Goal: Obtain resource: Obtain resource

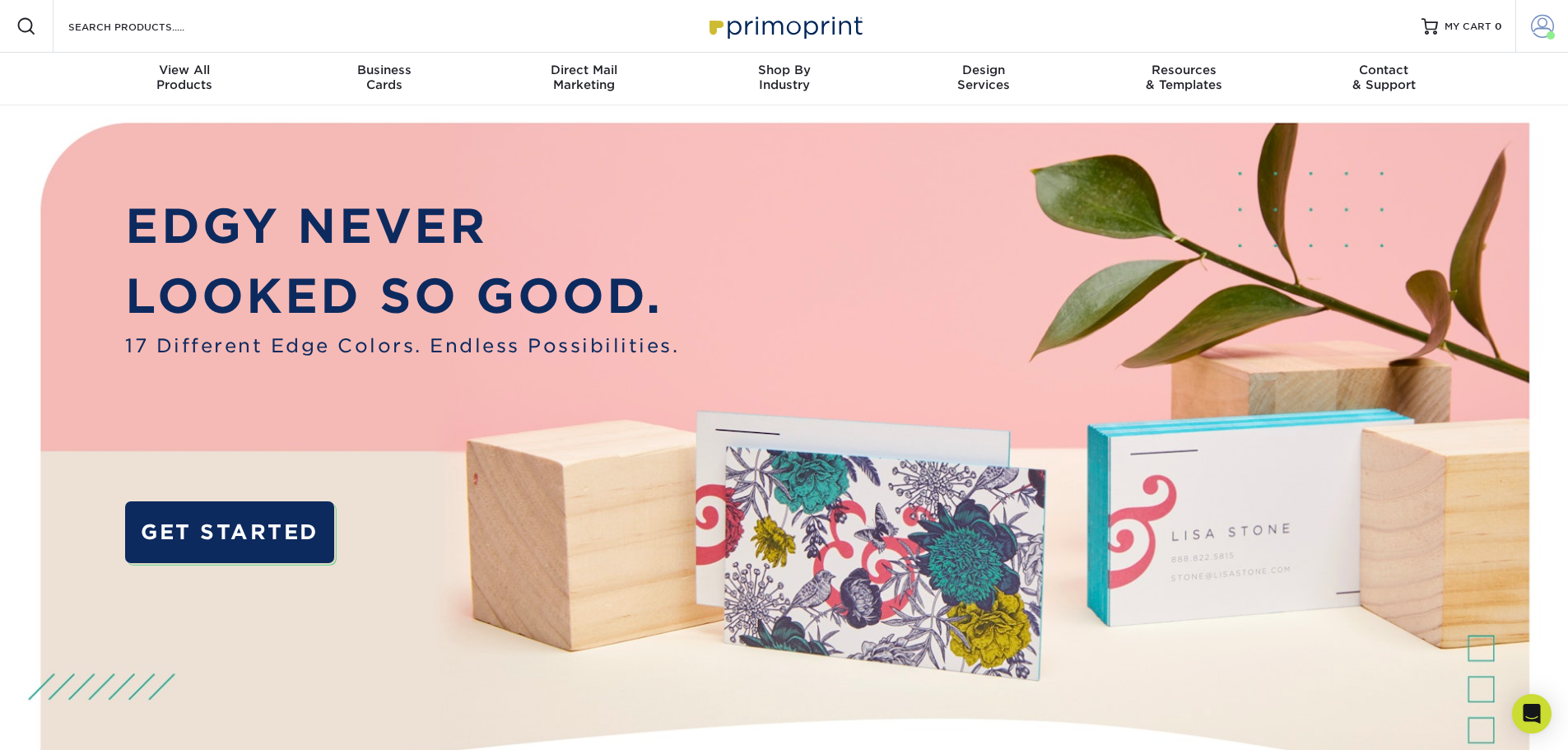
click at [1534, 17] on span at bounding box center [1541, 26] width 23 height 23
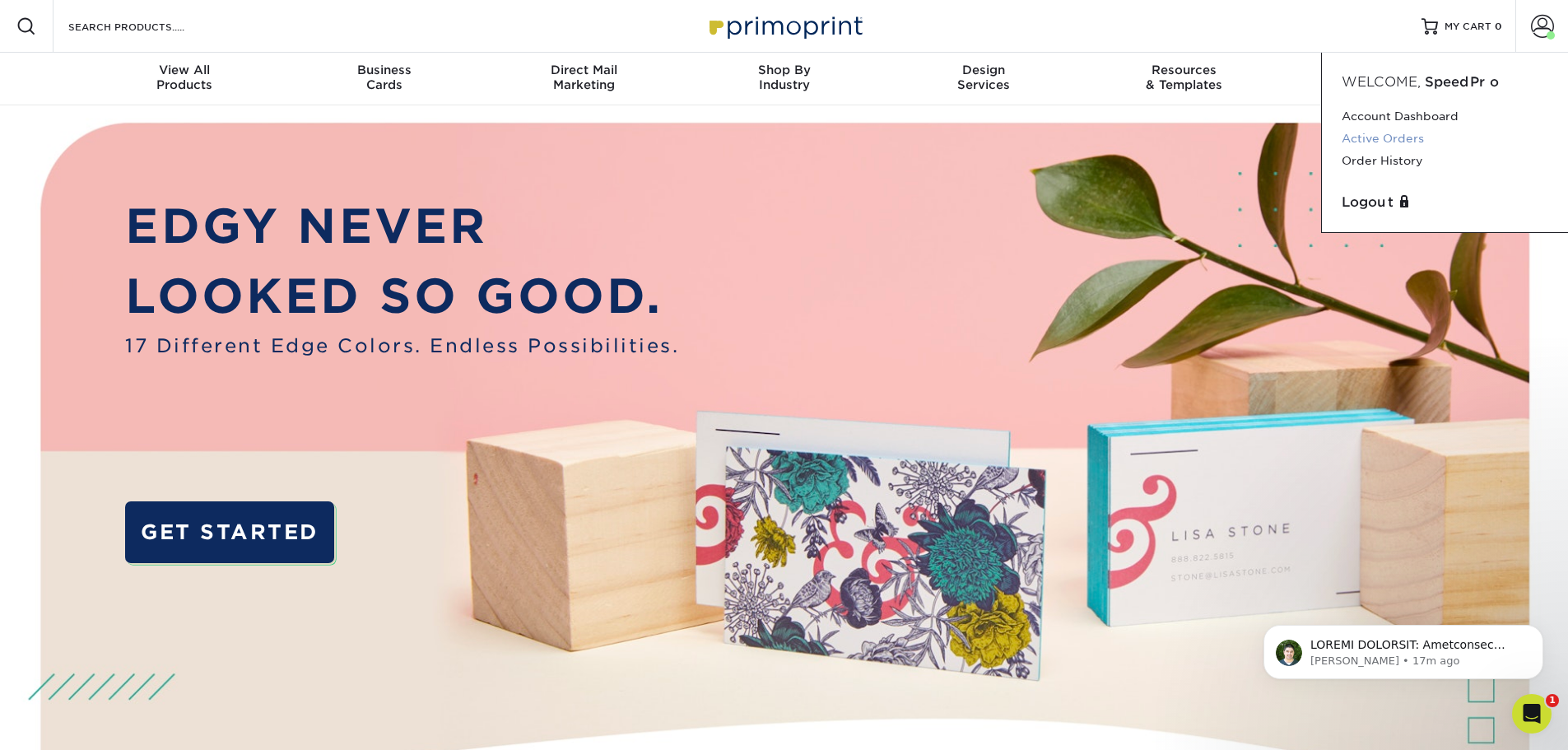
click at [1414, 131] on link "Active Orders" at bounding box center [1444, 139] width 206 height 22
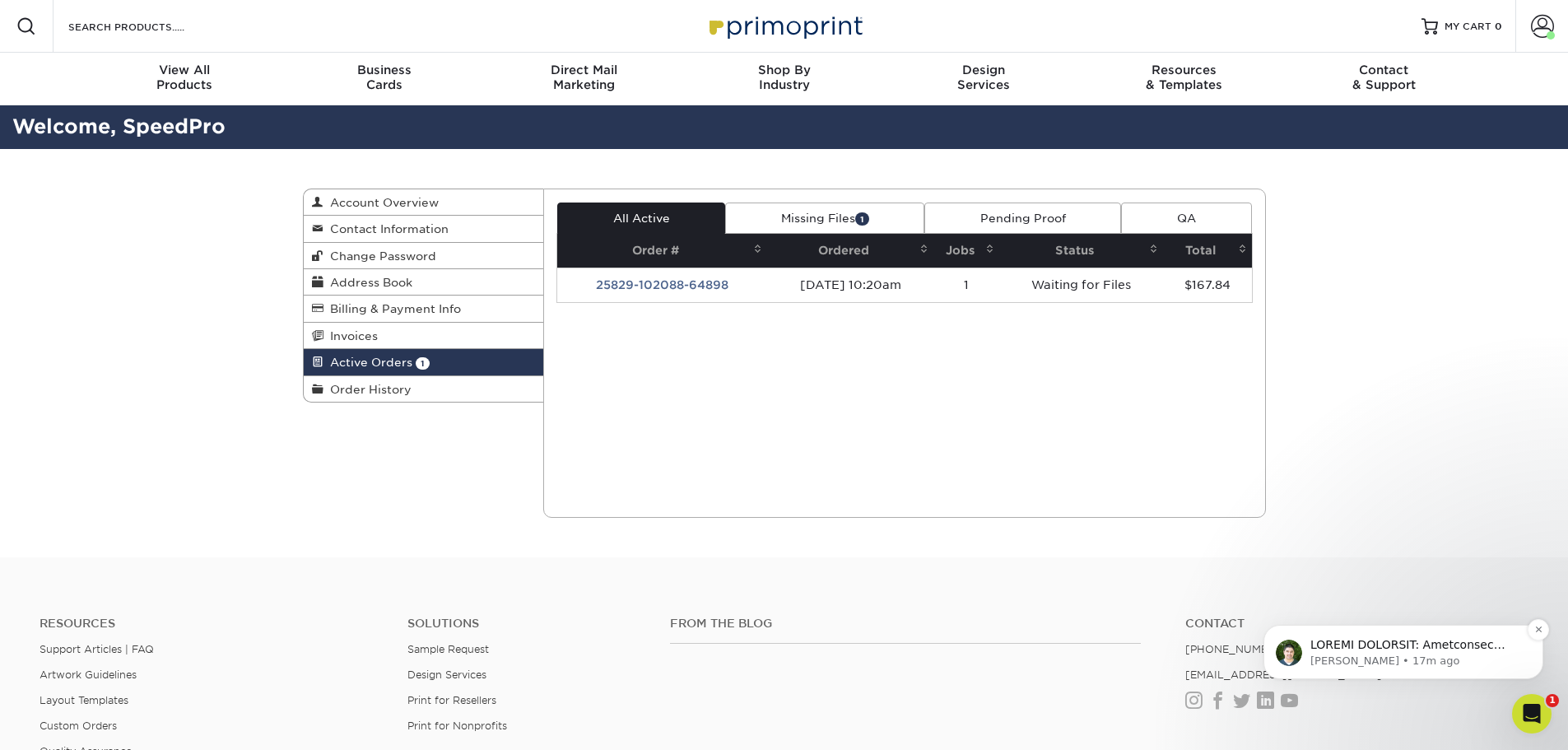
click at [1378, 652] on p "Notification stack" at bounding box center [1416, 645] width 213 height 17
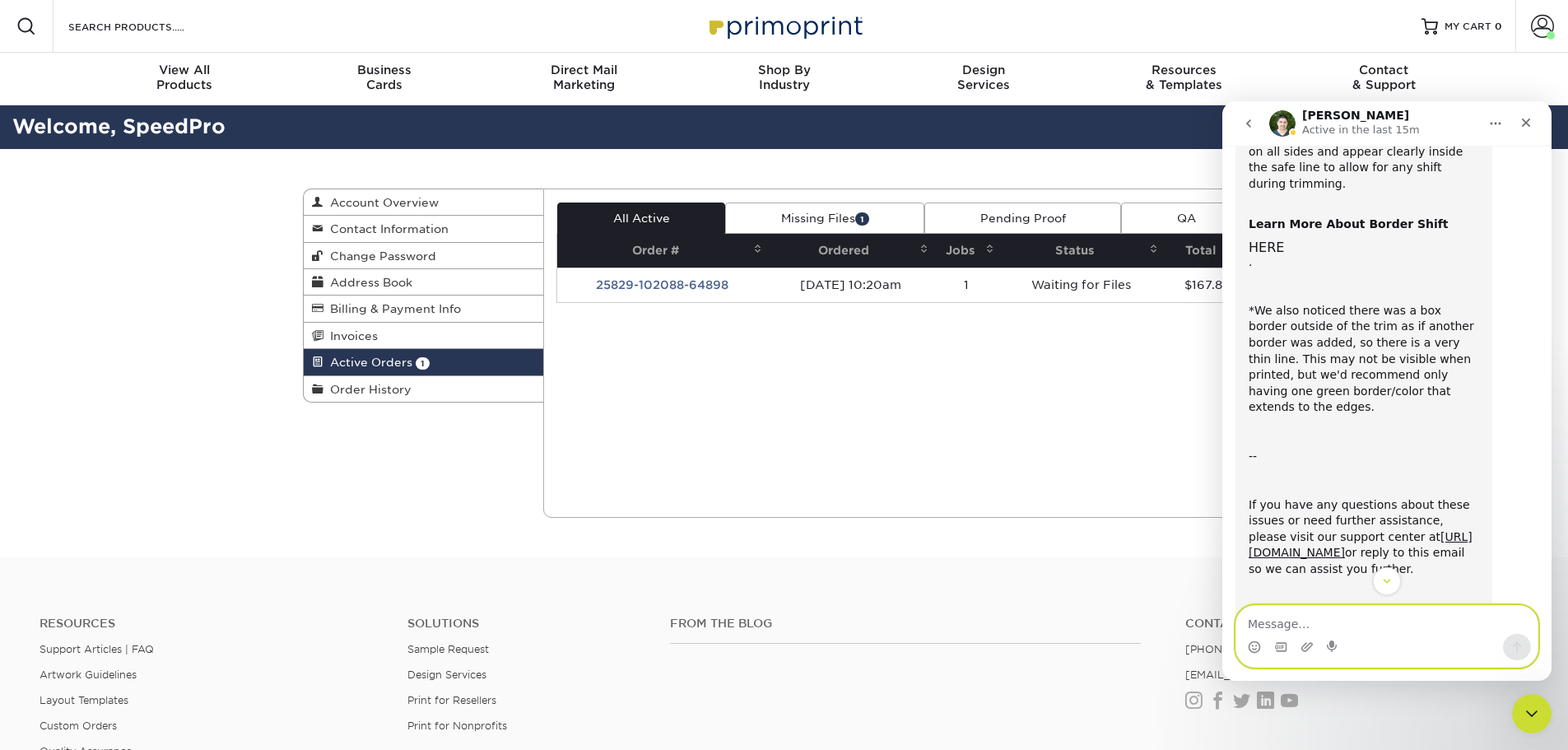
scroll to position [700, 0]
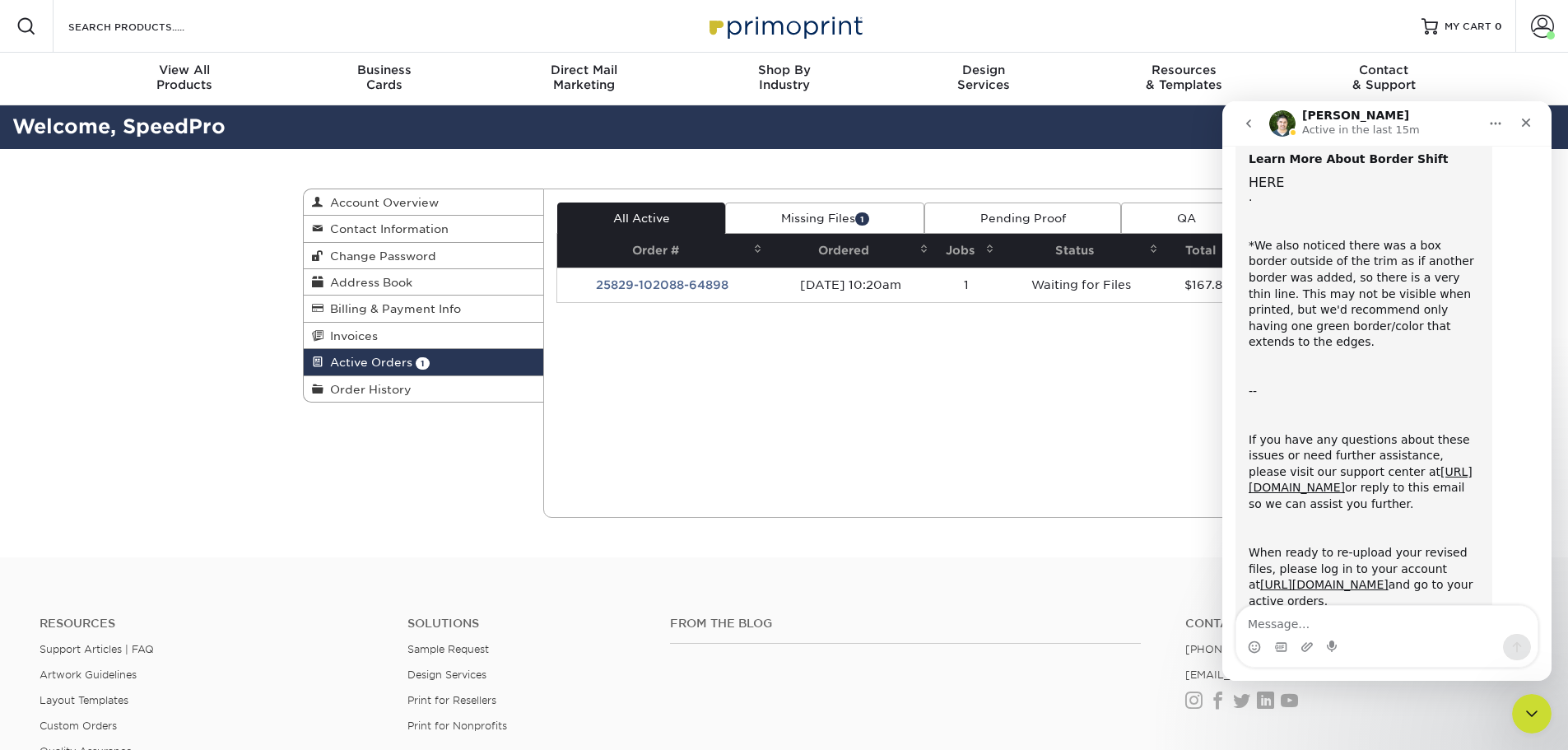
click at [894, 434] on div "Current Orders 1 Active 1 Missing Files" at bounding box center [903, 353] width 722 height 329
click at [848, 217] on link "Missing Files 1" at bounding box center [824, 218] width 199 height 31
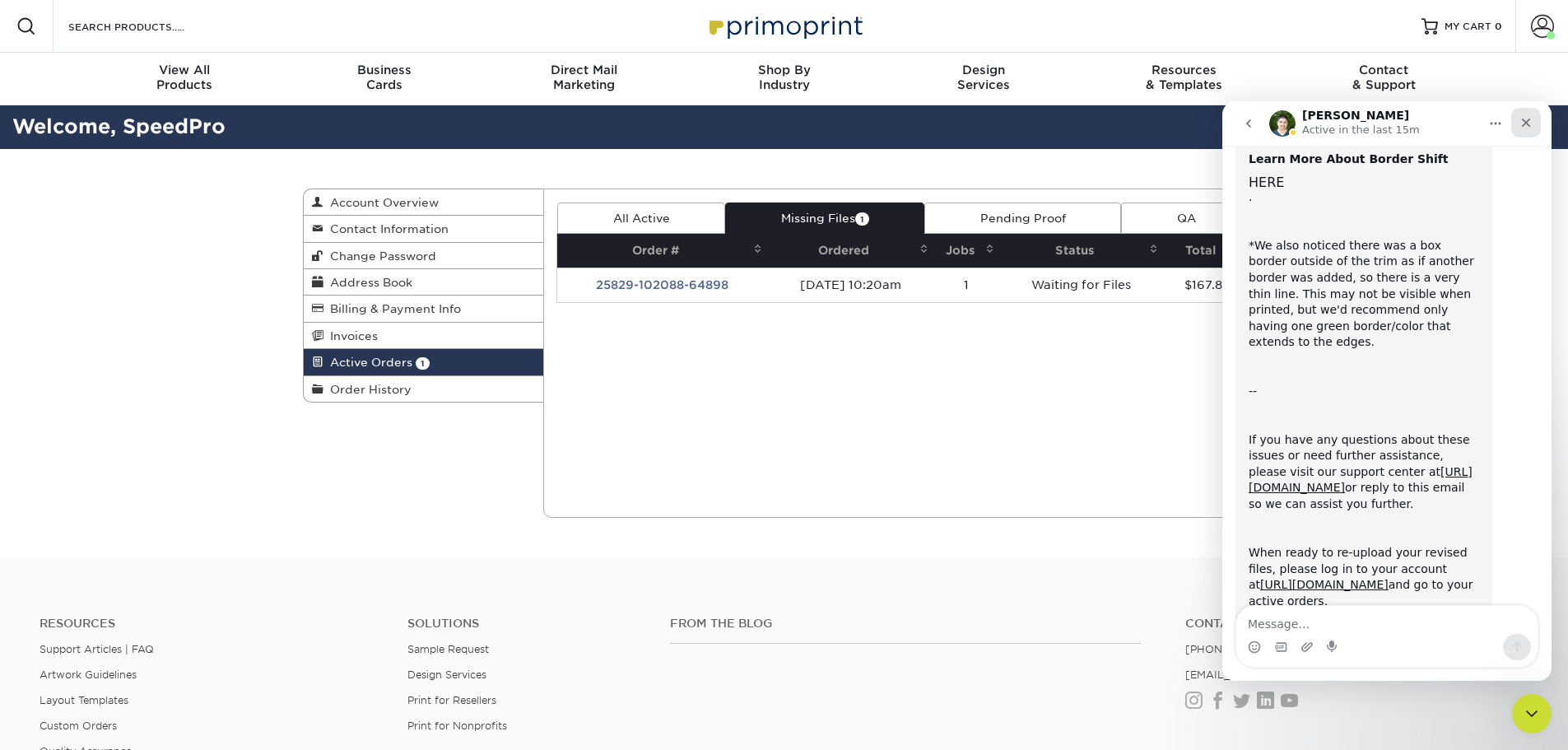
click at [1523, 123] on icon "Close" at bounding box center [1525, 122] width 13 height 13
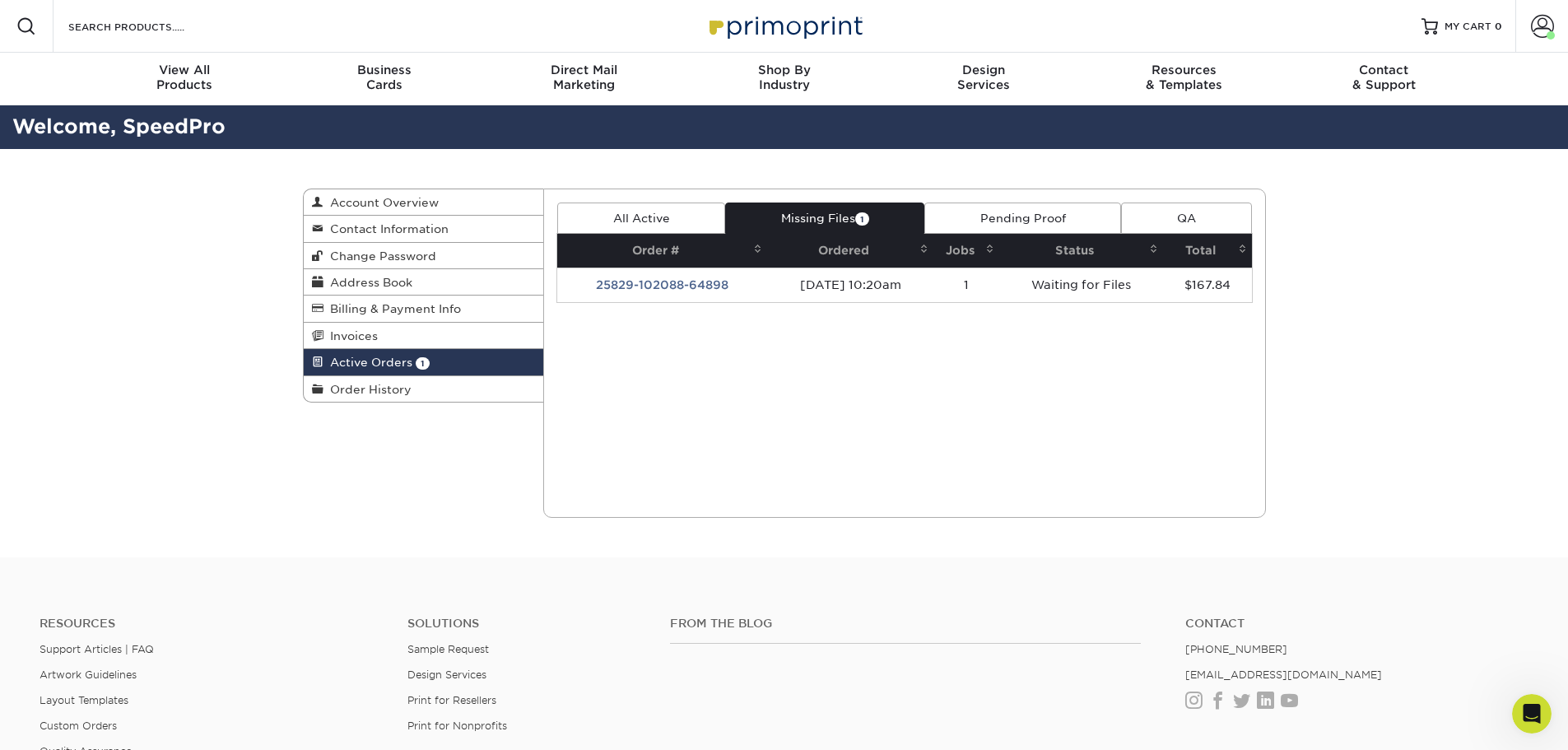
click at [987, 224] on link "Pending Proof" at bounding box center [1023, 218] width 197 height 31
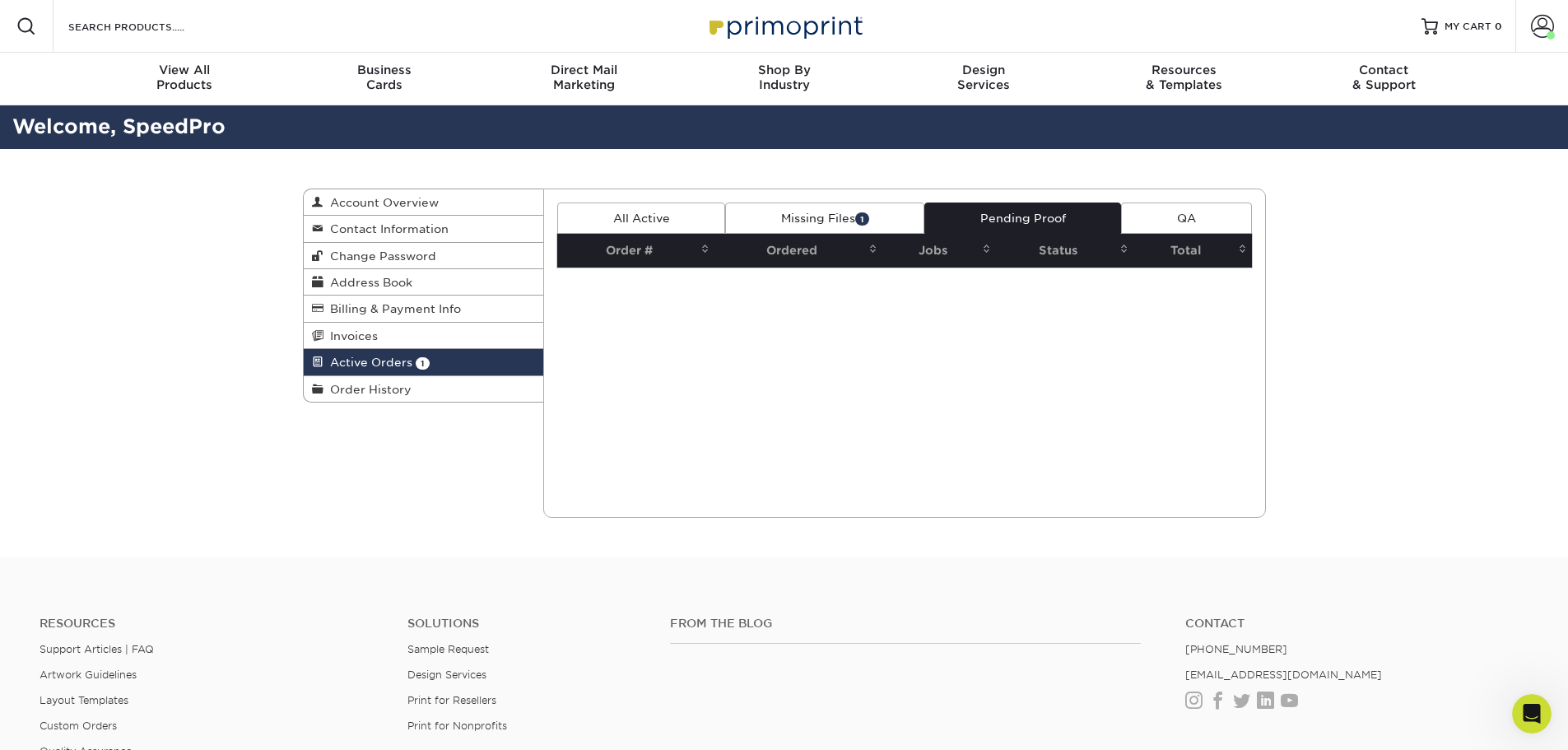
click at [778, 215] on link "Missing Files 1" at bounding box center [824, 218] width 199 height 31
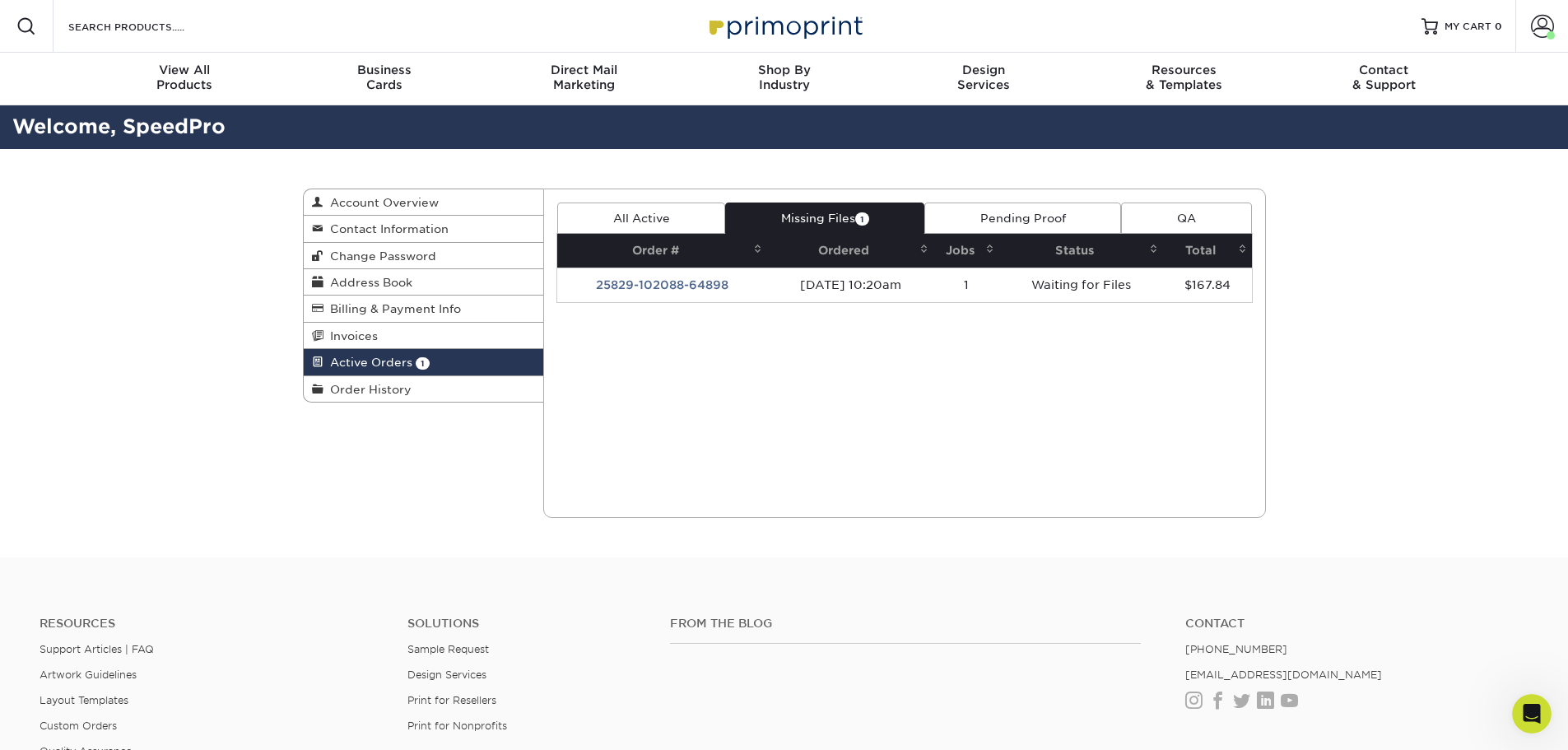
click at [652, 213] on link "All Active" at bounding box center [642, 218] width 168 height 31
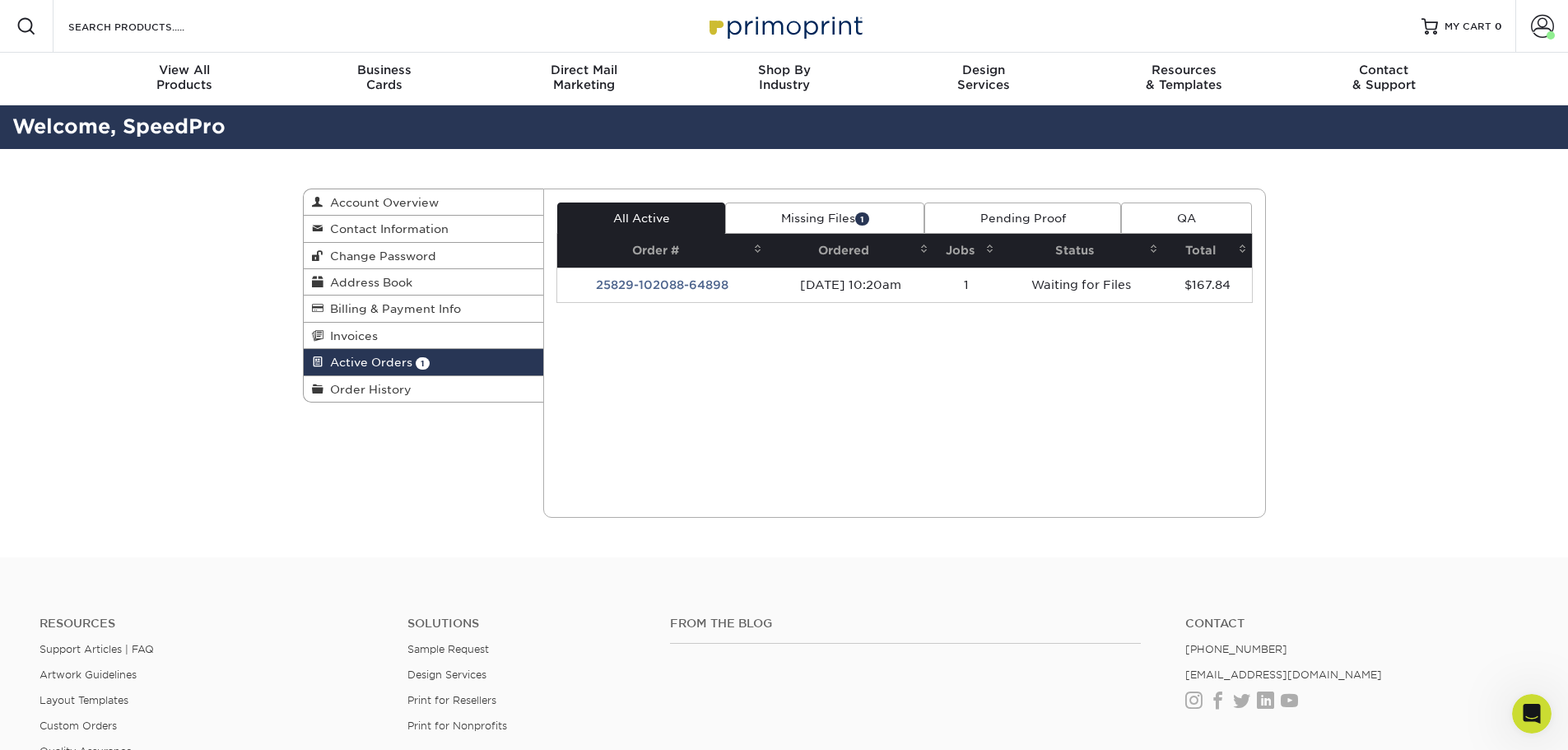
click at [778, 215] on link "Missing Files 1" at bounding box center [824, 218] width 199 height 31
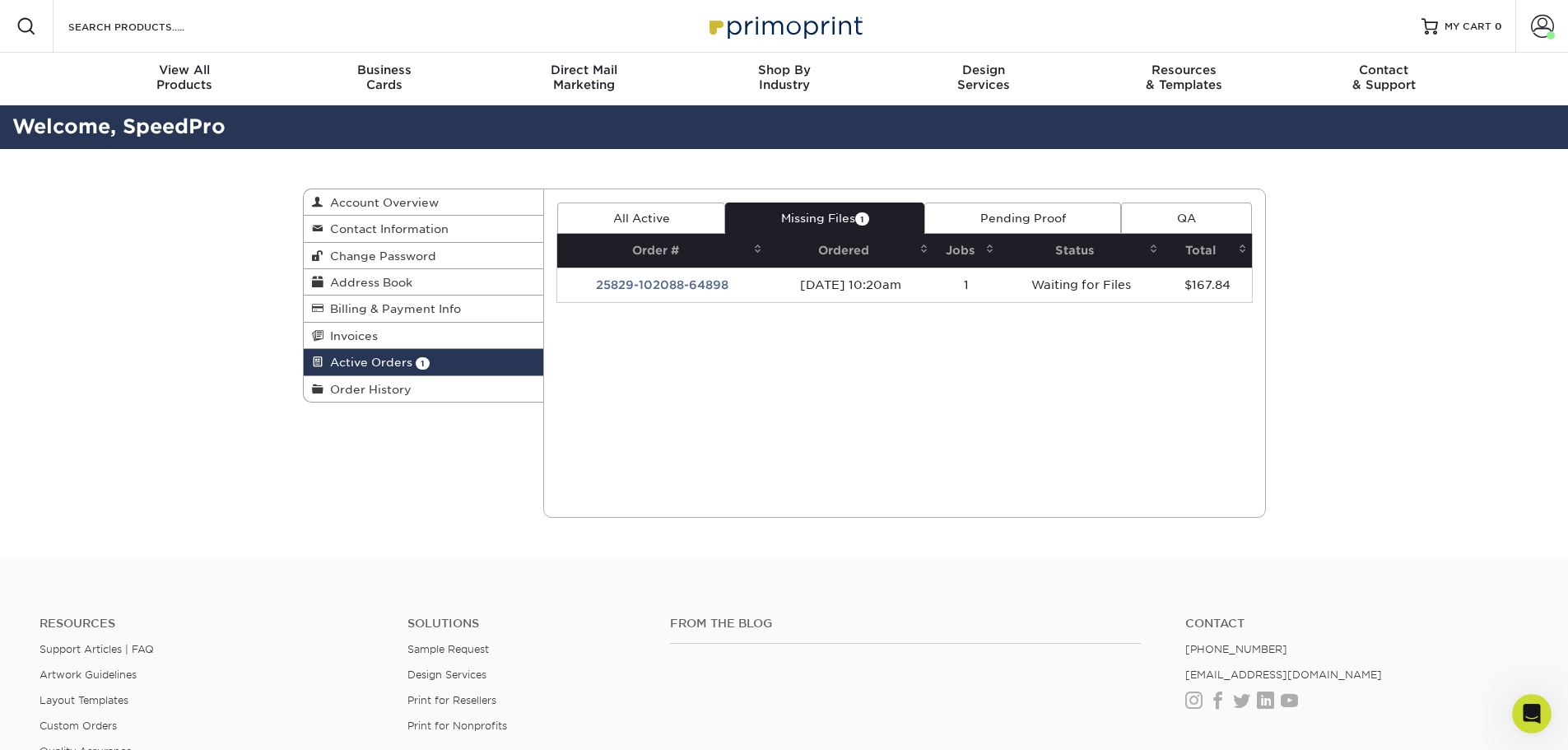
click at [648, 228] on link "All Active" at bounding box center [642, 218] width 168 height 31
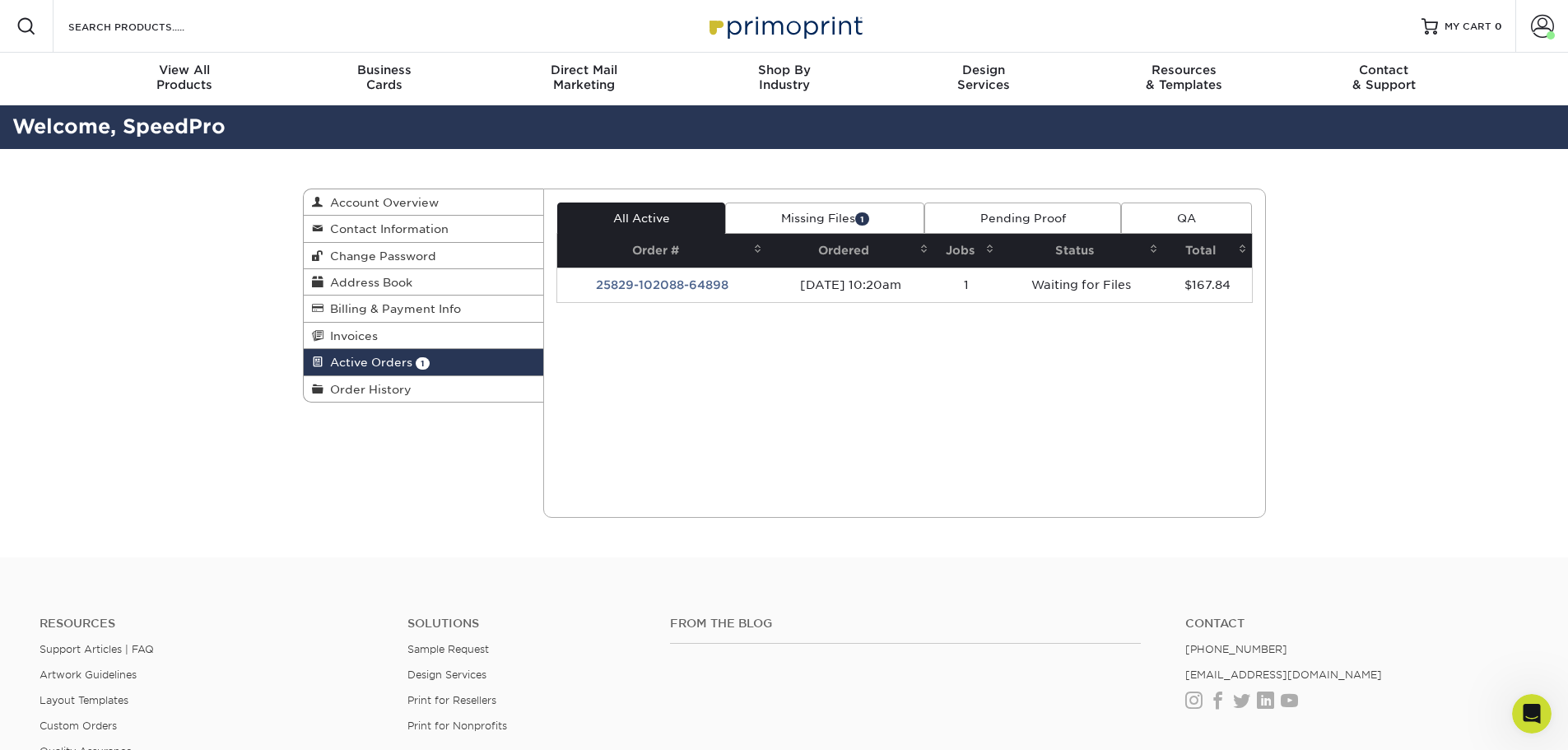
click at [783, 214] on link "Missing Files 1" at bounding box center [824, 218] width 199 height 31
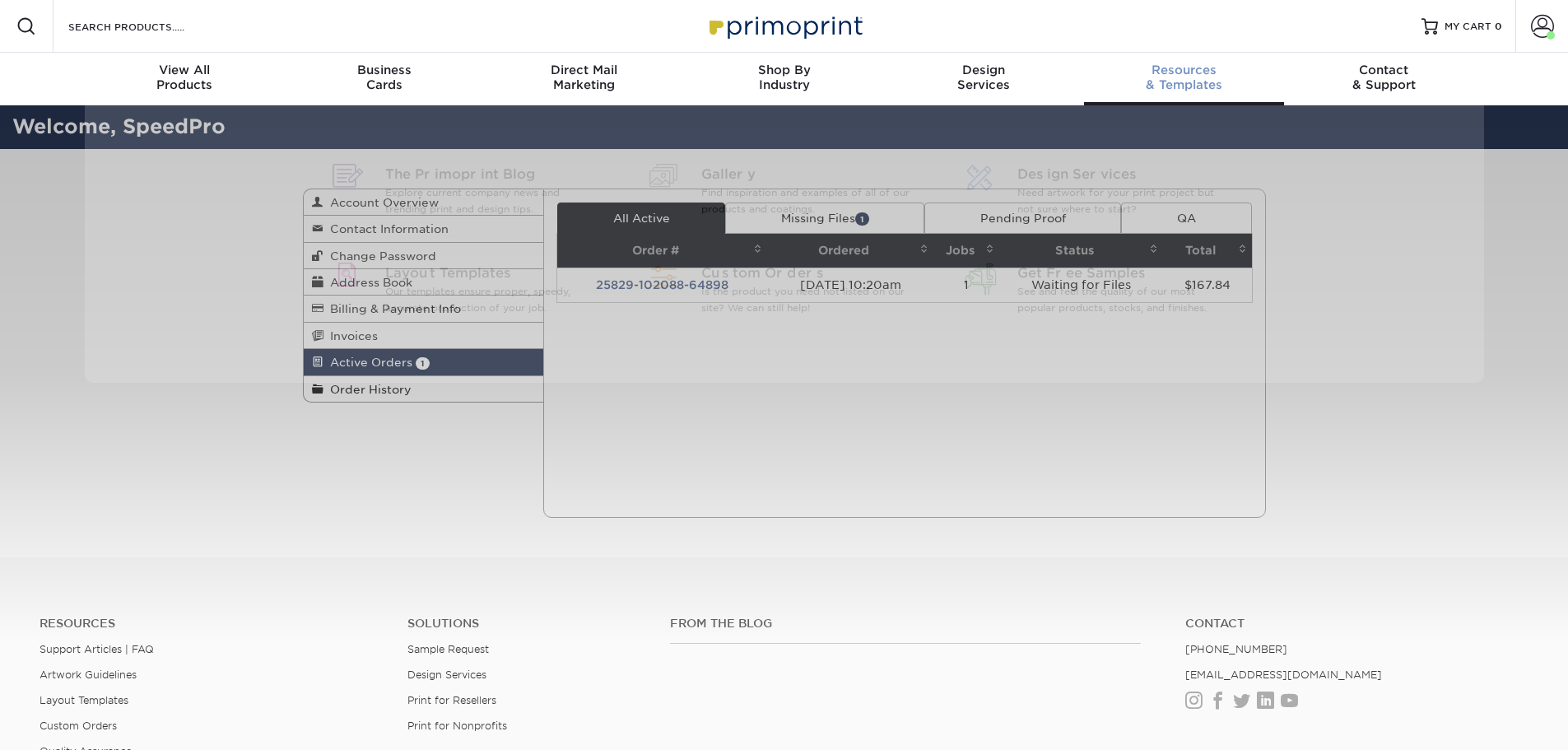
click at [1206, 82] on div "Resources & Templates" at bounding box center [1183, 78] width 200 height 30
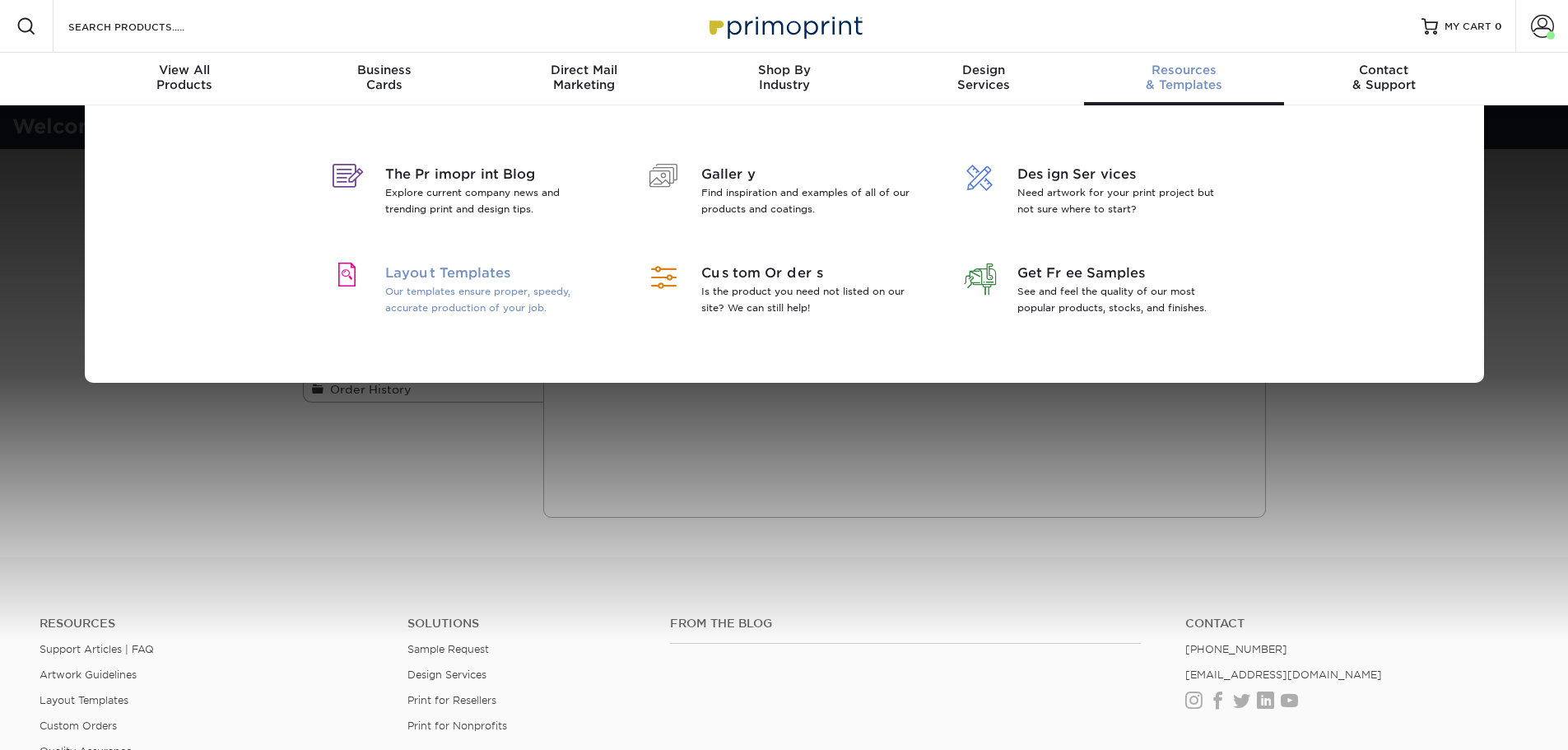
click at [510, 292] on p "Our templates ensure proper, speedy, accurate production of your job." at bounding box center [492, 300] width 214 height 33
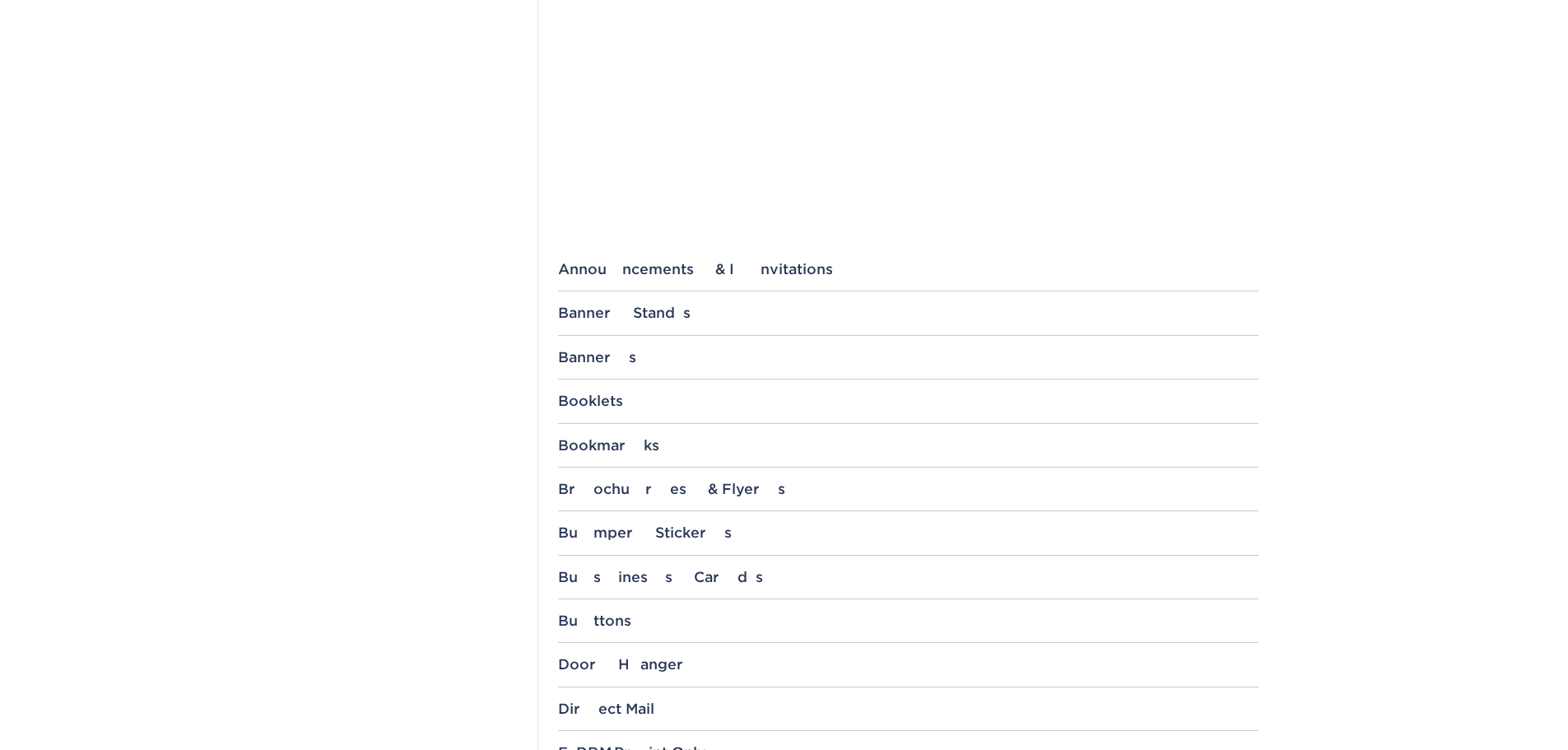
scroll to position [412, 0]
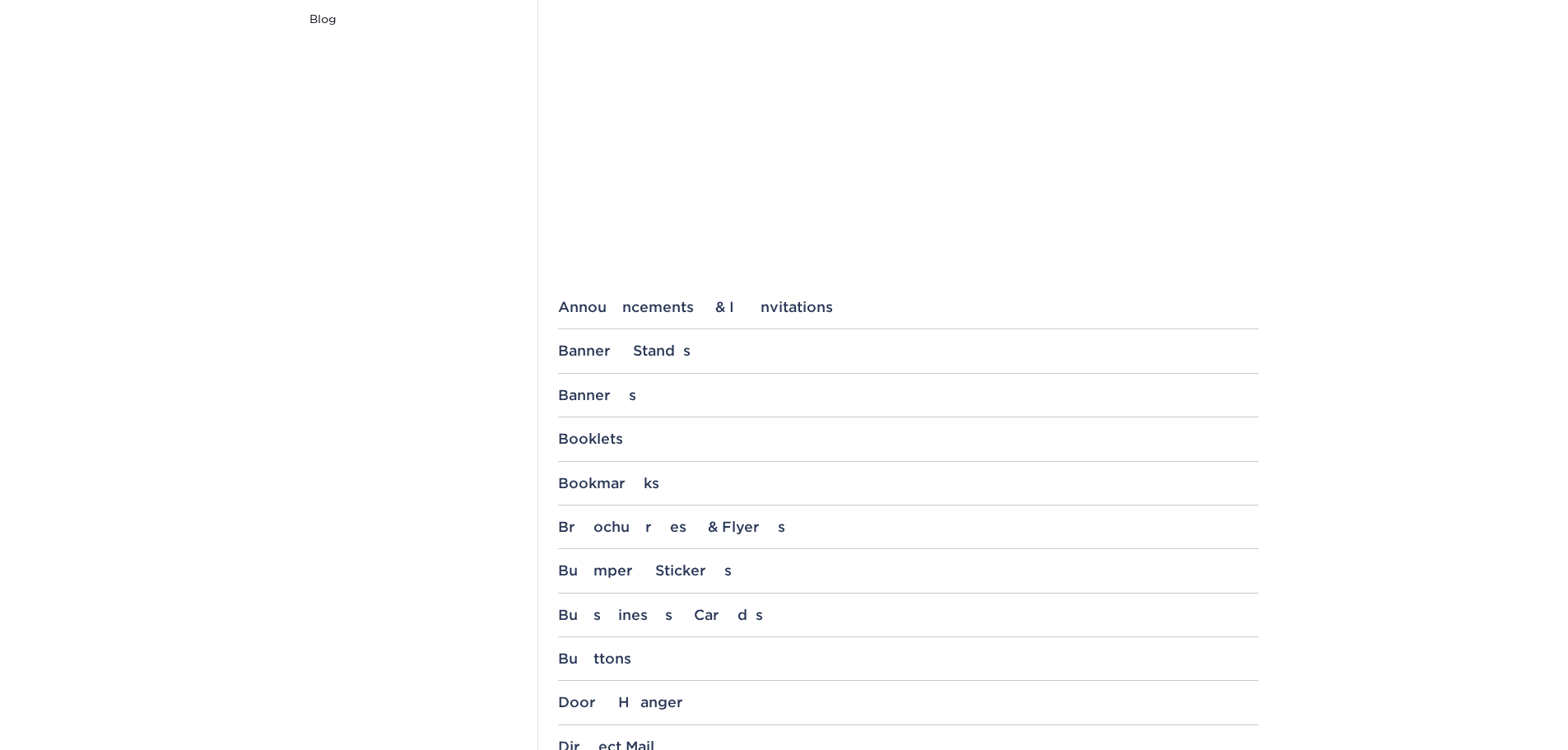
click at [658, 625] on div "Business Cards 1.5" x 3.5" 1.5" x 3.5" with 1/4" Rounded Corners 1.5" x 3.5" wi…" at bounding box center [907, 621] width 700 height 31
click at [657, 615] on div "Business Cards" at bounding box center [907, 615] width 700 height 17
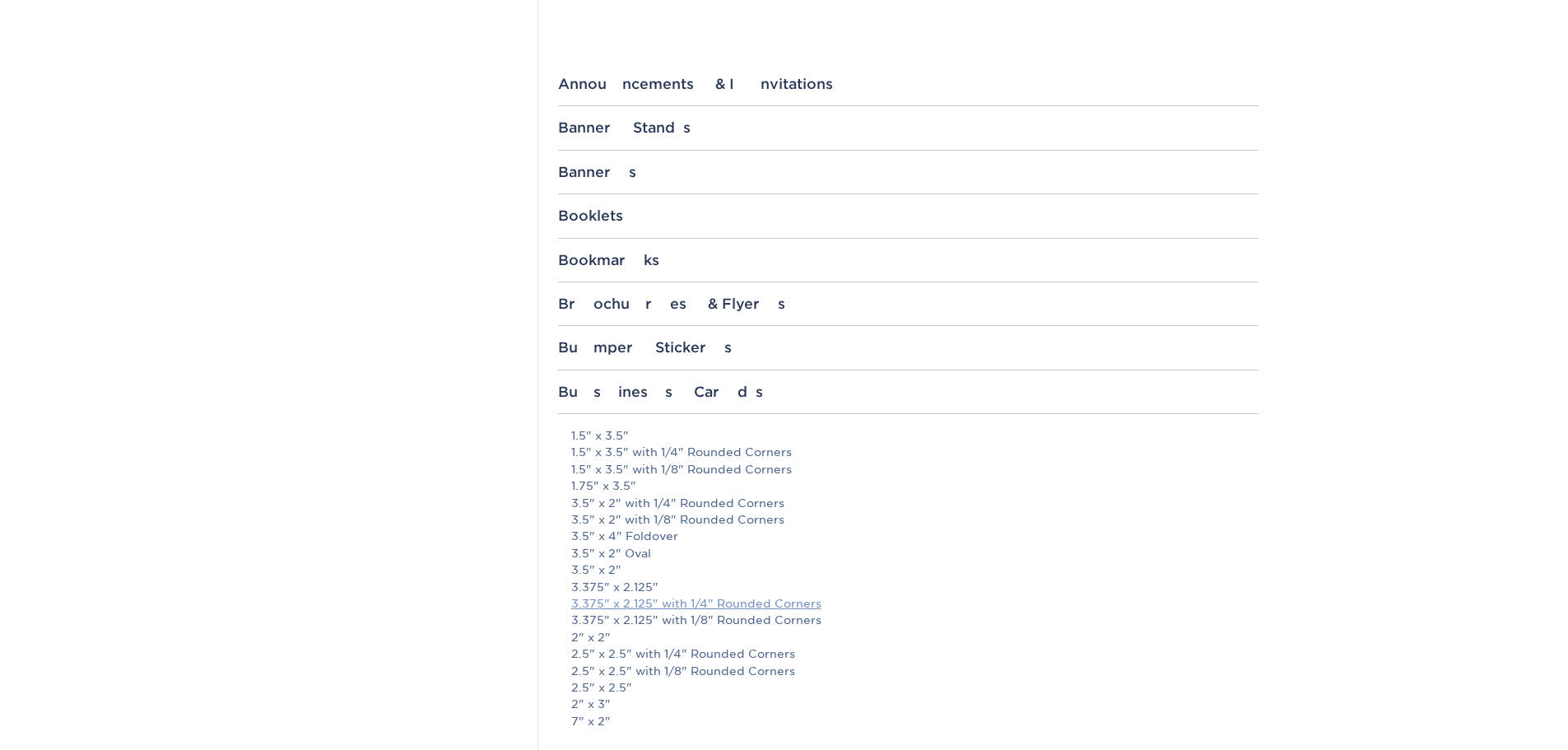
scroll to position [658, 0]
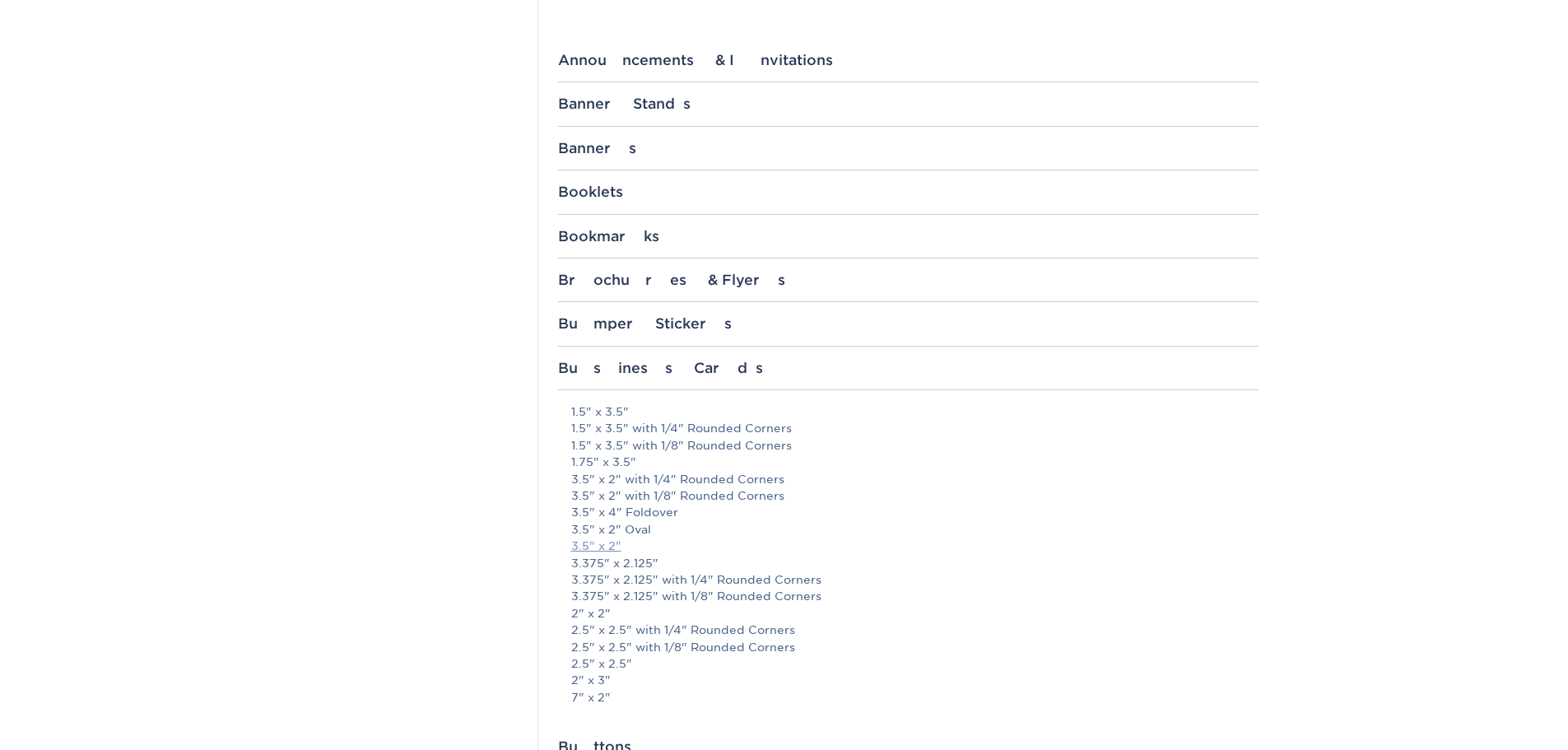
click at [599, 540] on link "3.5" x 2"" at bounding box center [596, 546] width 50 height 13
